Goal: Task Accomplishment & Management: Manage account settings

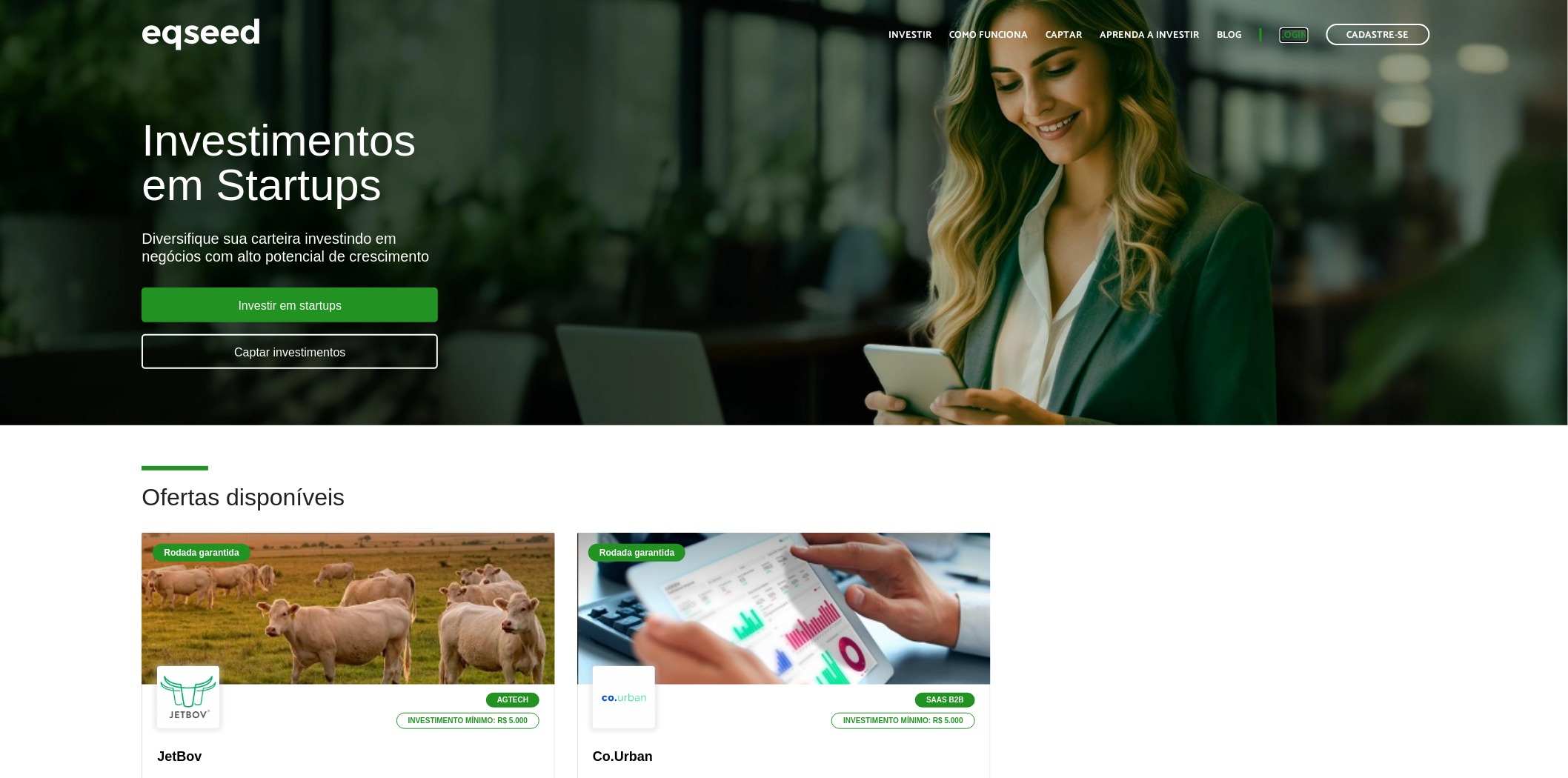
click at [1290, 30] on link "Login" at bounding box center [1294, 35] width 29 height 9
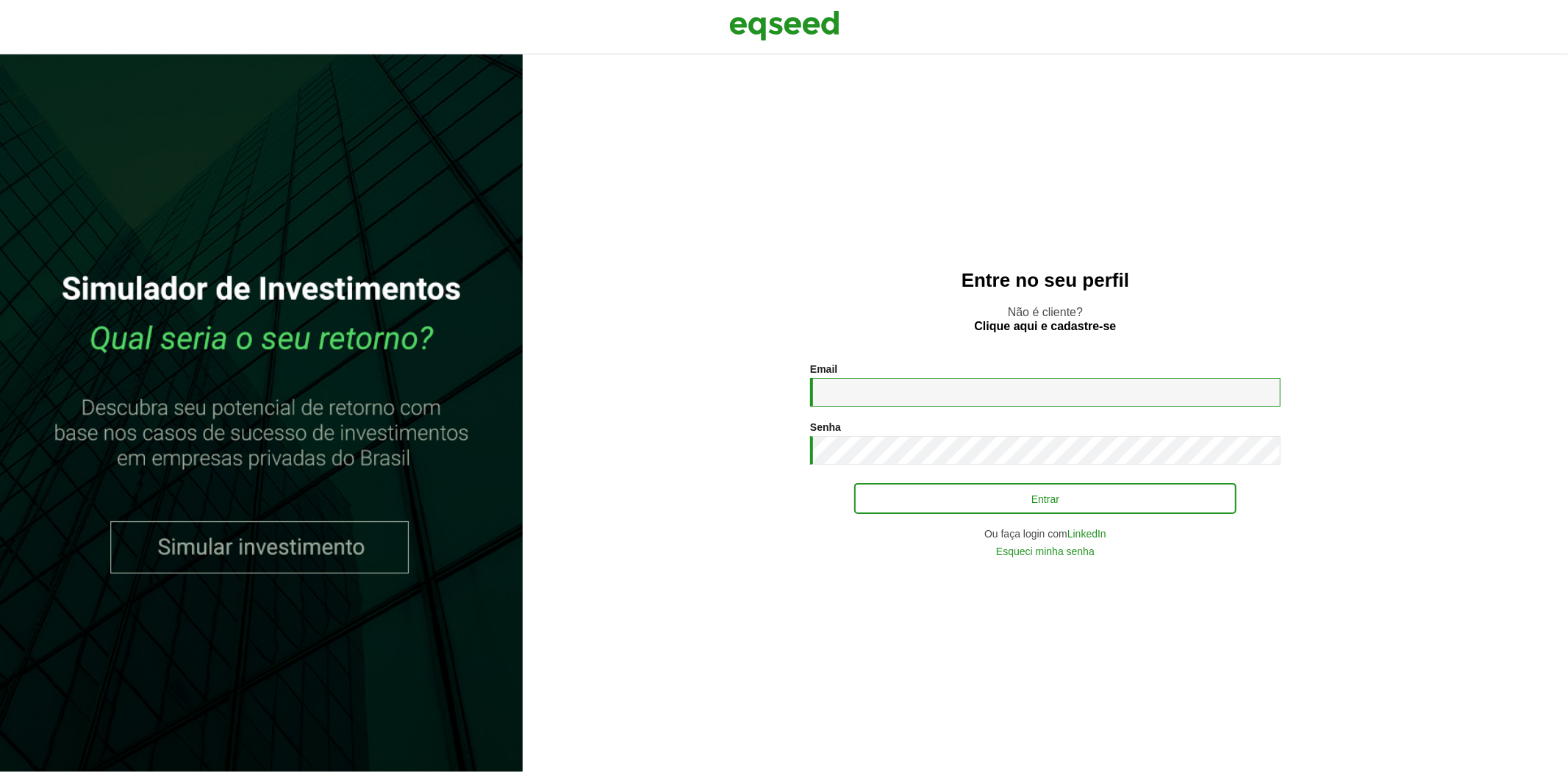
type input "**********"
click at [906, 498] on button "Entrar" at bounding box center [1045, 498] width 383 height 28
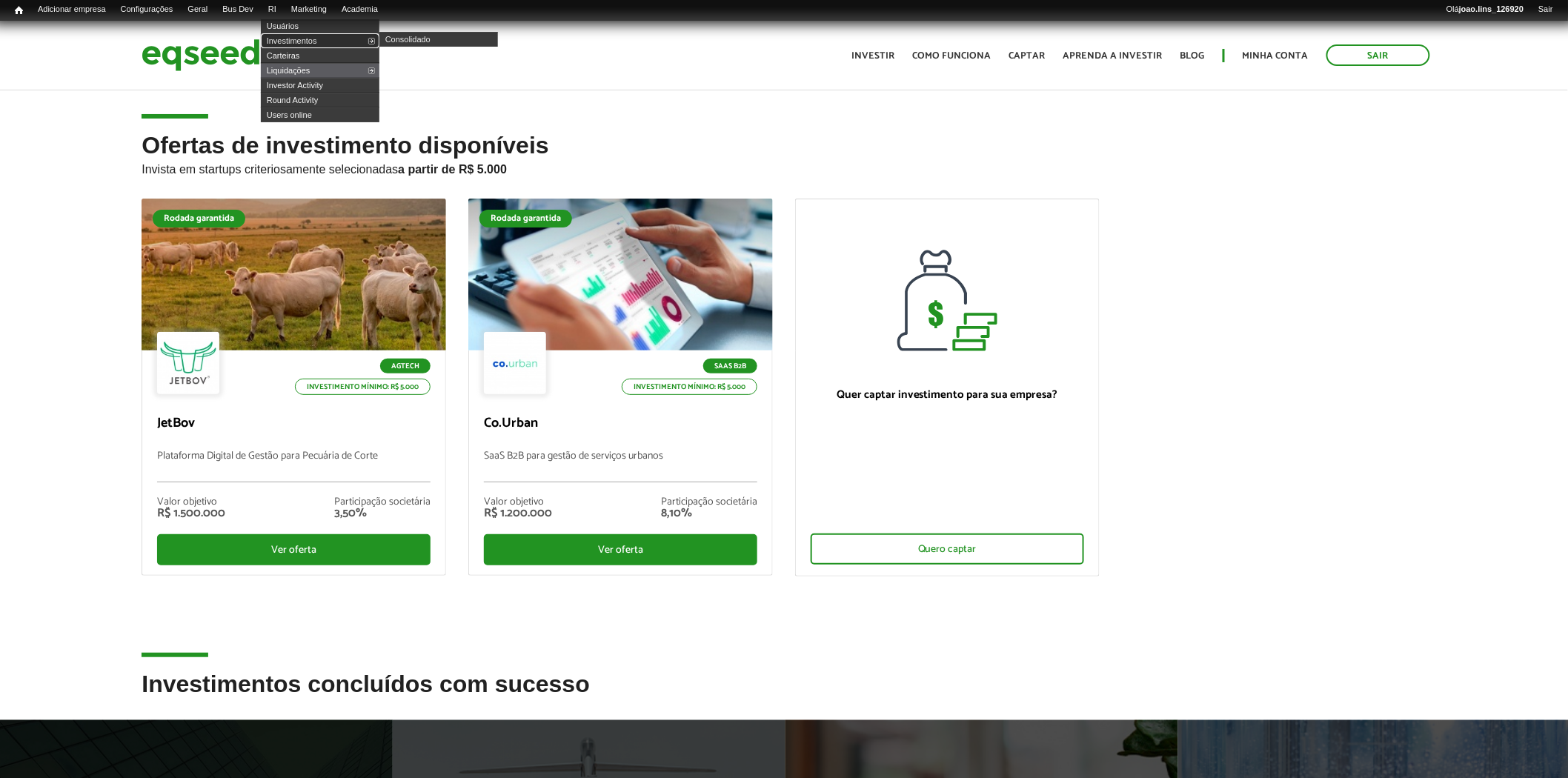
click at [301, 37] on link "Investimentos" at bounding box center [320, 41] width 118 height 15
